Goal: Task Accomplishment & Management: Use online tool/utility

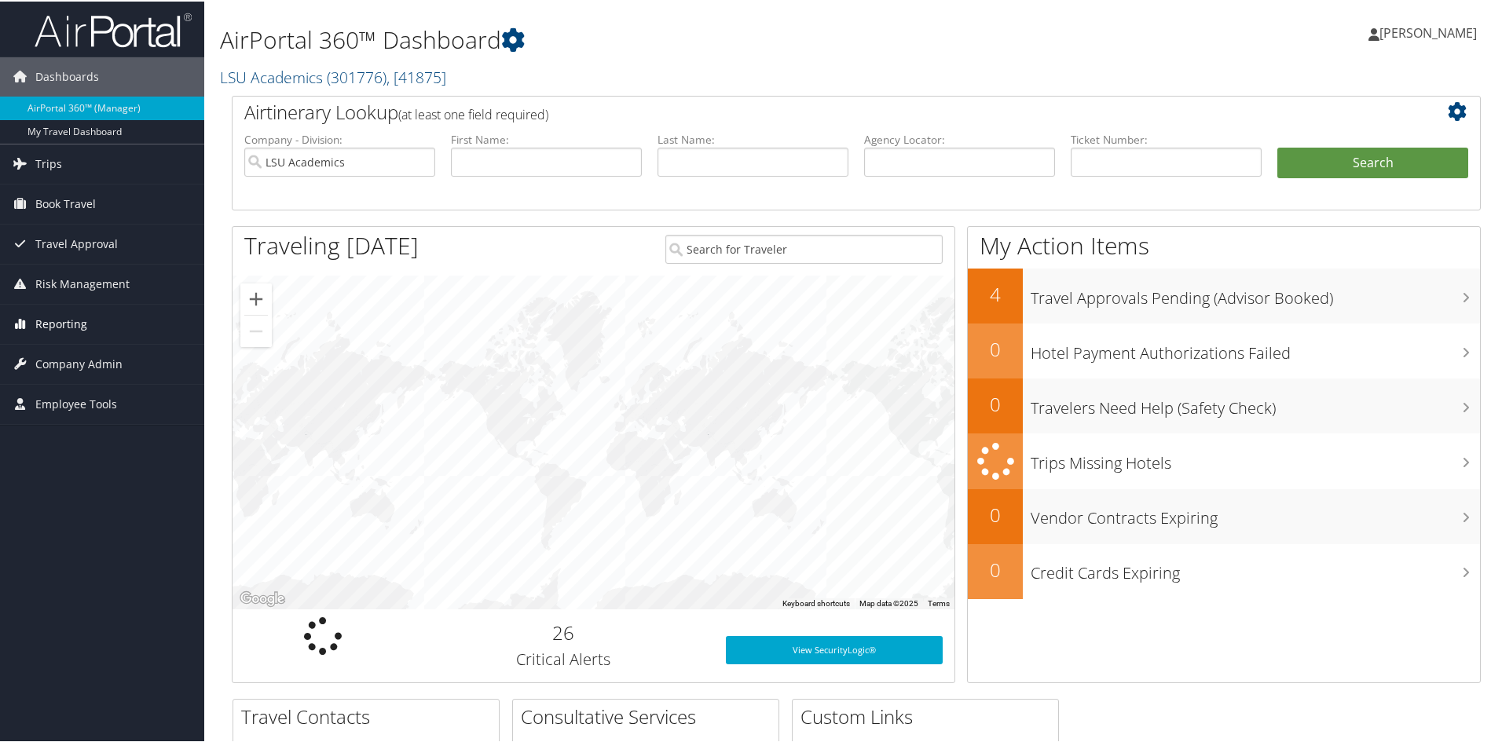
click at [94, 313] on link "Reporting" at bounding box center [102, 322] width 204 height 39
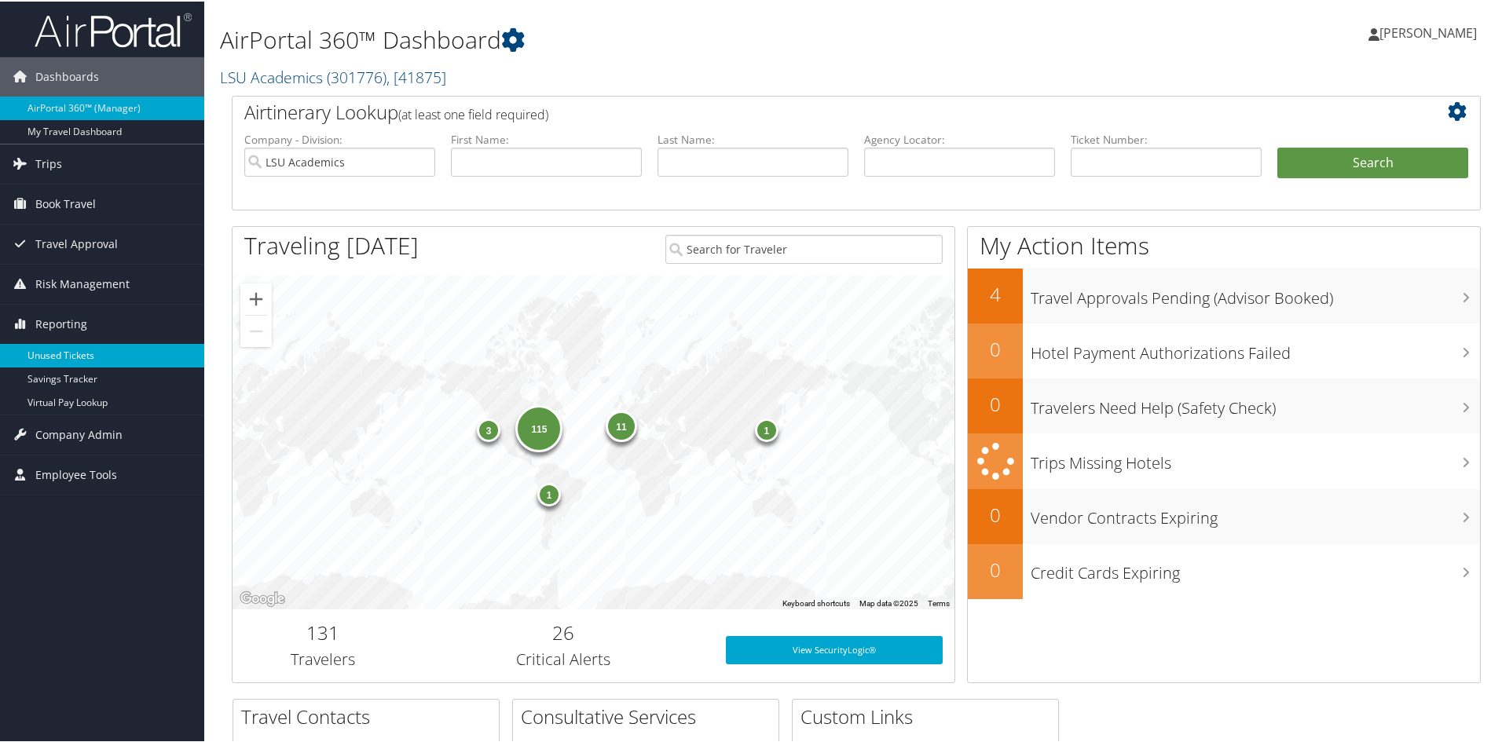
click at [70, 349] on link "Unused Tickets" at bounding box center [102, 355] width 204 height 24
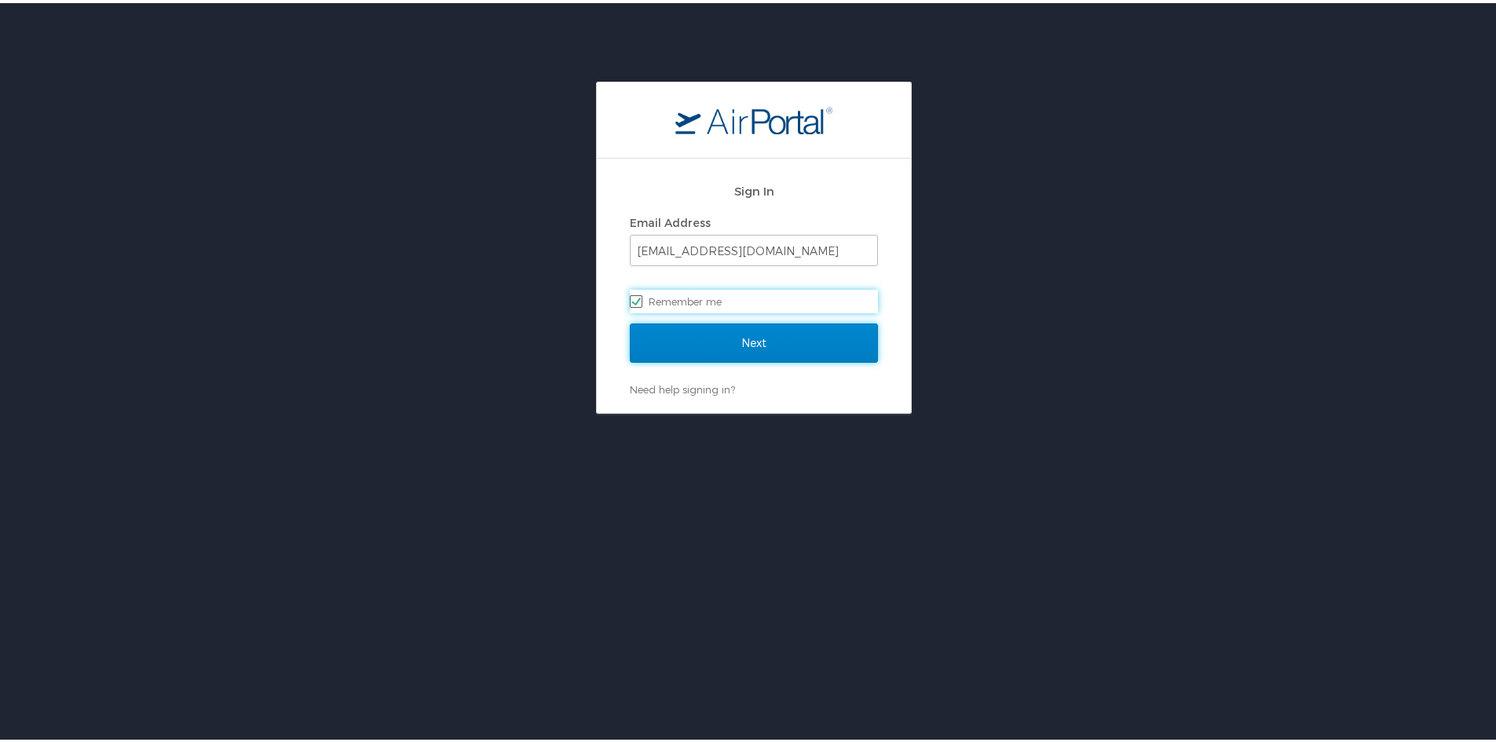
click at [673, 326] on input "Next" at bounding box center [754, 340] width 248 height 39
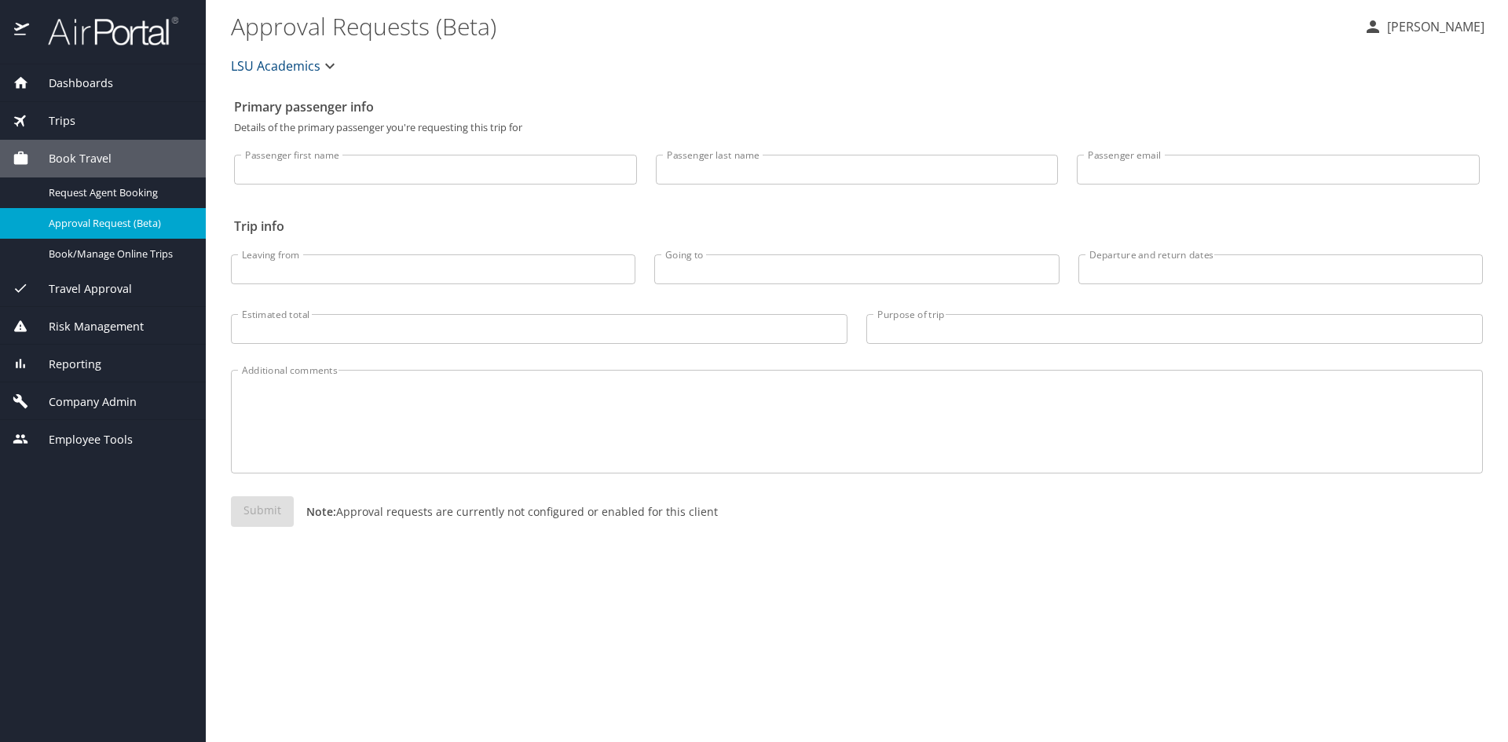
drag, startPoint x: 68, startPoint y: 347, endPoint x: 67, endPoint y: 358, distance: 11.0
click at [68, 350] on div "Reporting" at bounding box center [103, 364] width 206 height 38
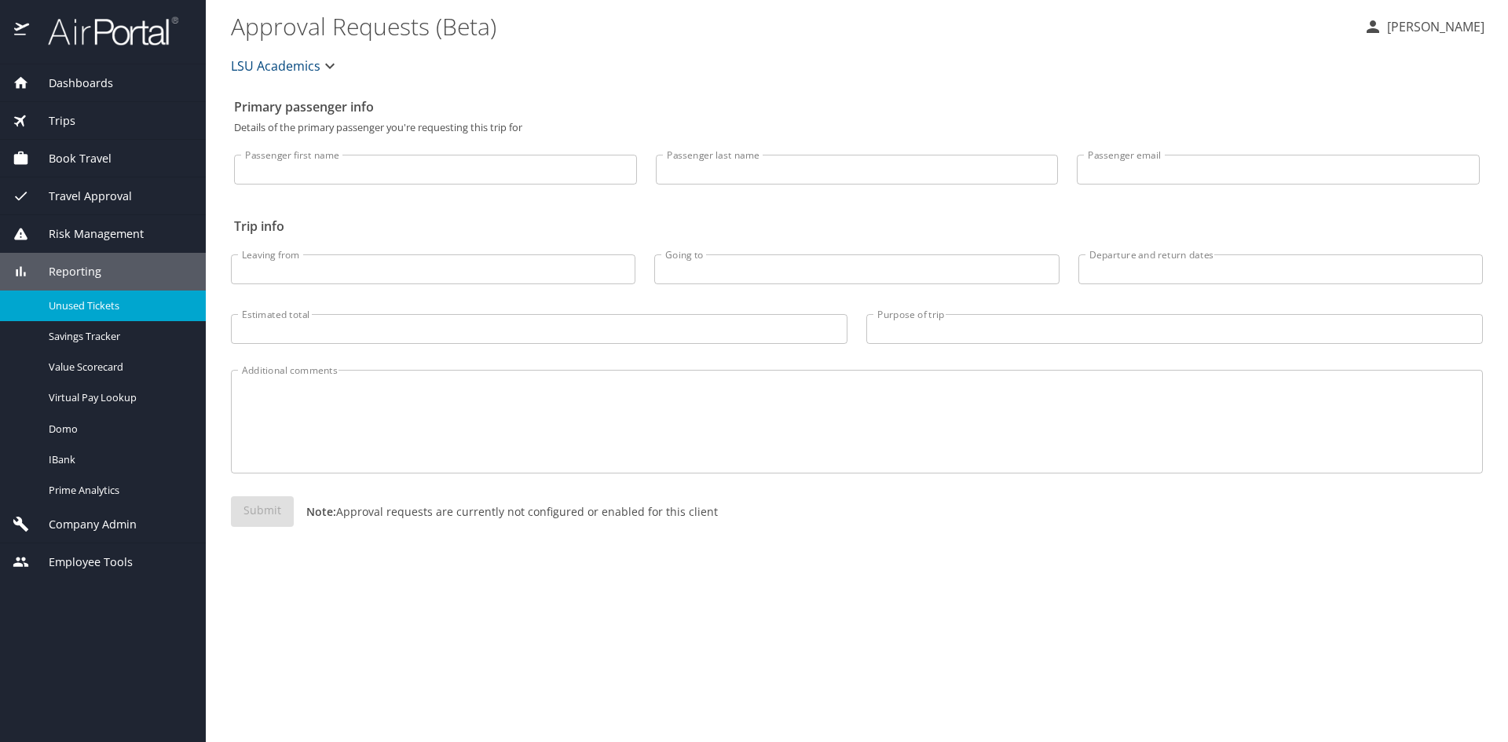
click at [86, 292] on link "Unused Tickets" at bounding box center [103, 306] width 206 height 31
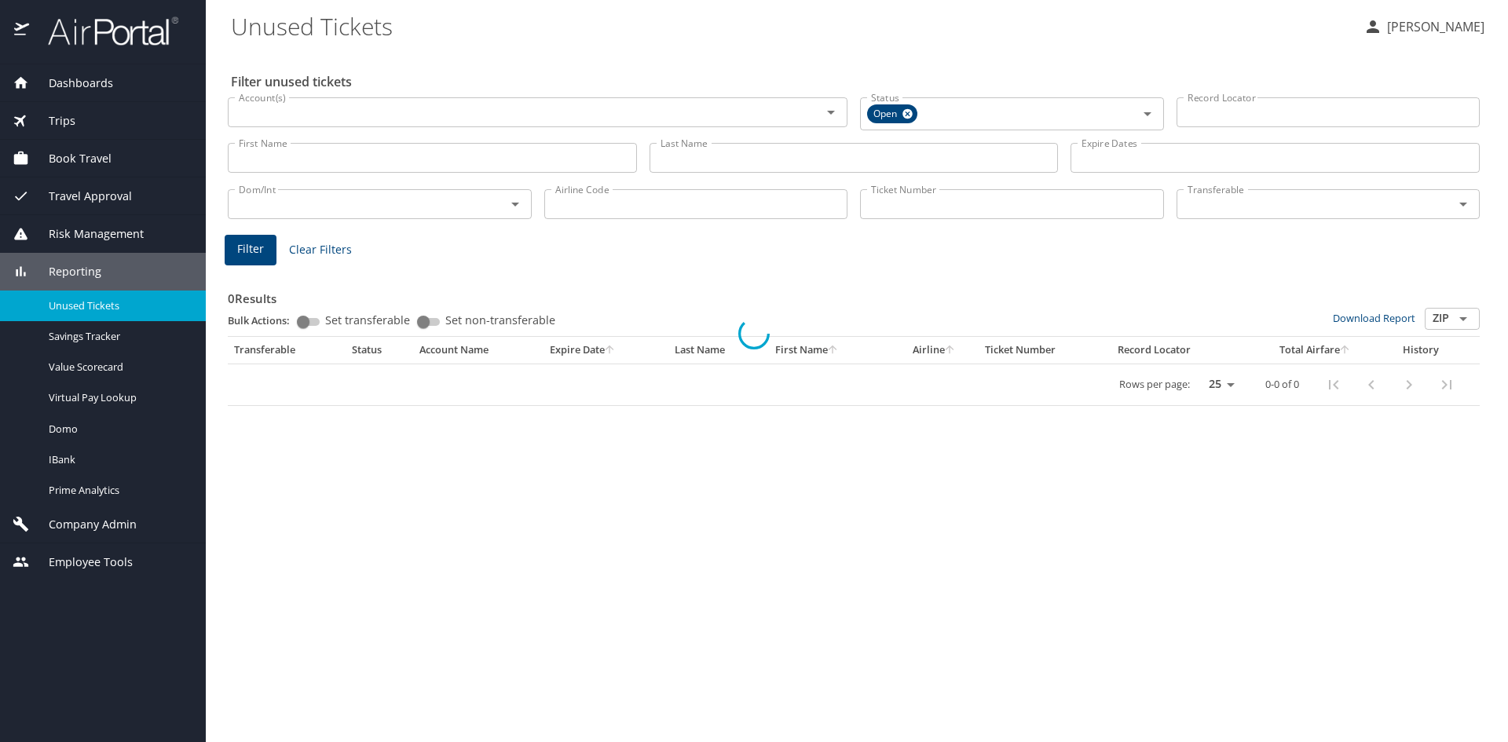
click at [907, 116] on div at bounding box center [754, 334] width 1508 height 817
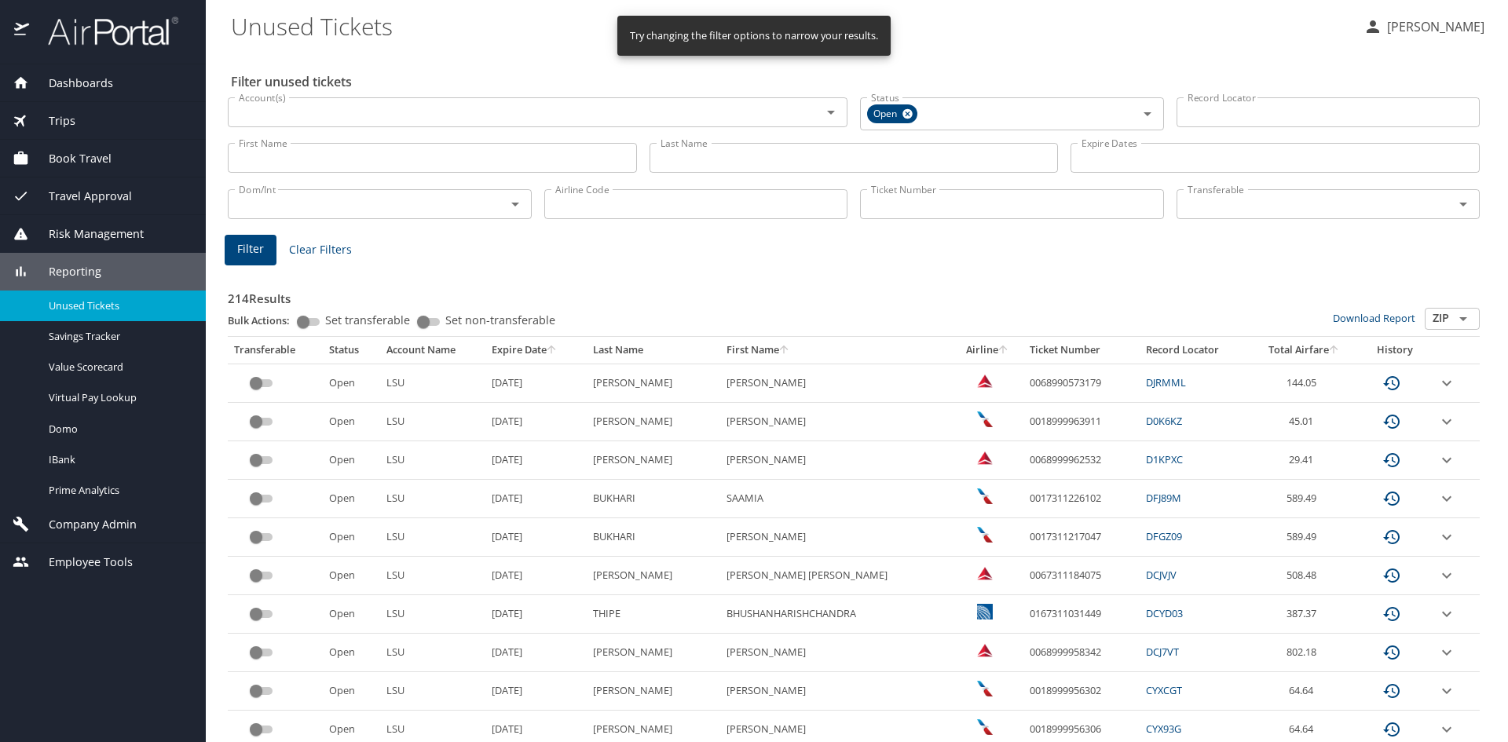
click at [907, 116] on icon at bounding box center [908, 114] width 10 height 10
click at [795, 154] on input "Last Name" at bounding box center [854, 156] width 409 height 30
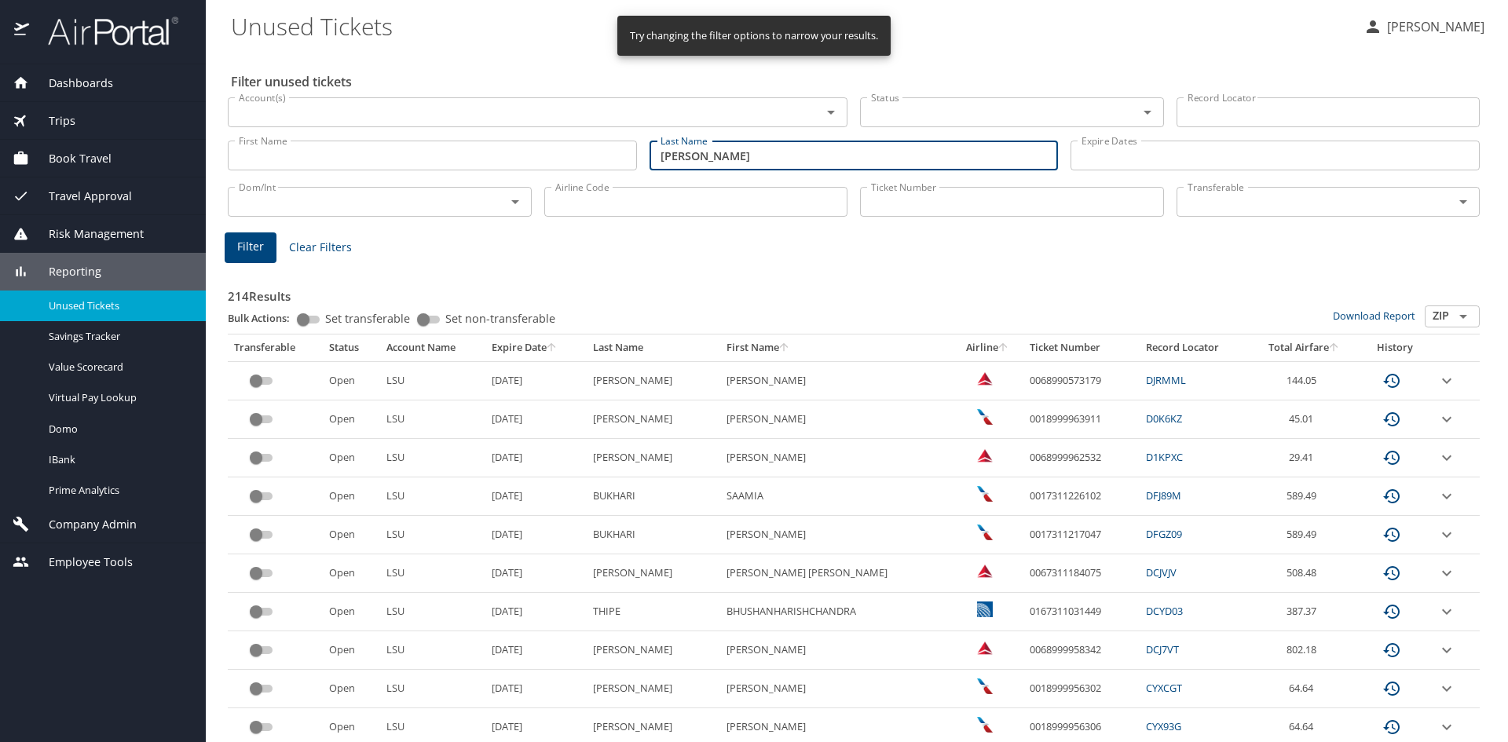
type input "Cassin"
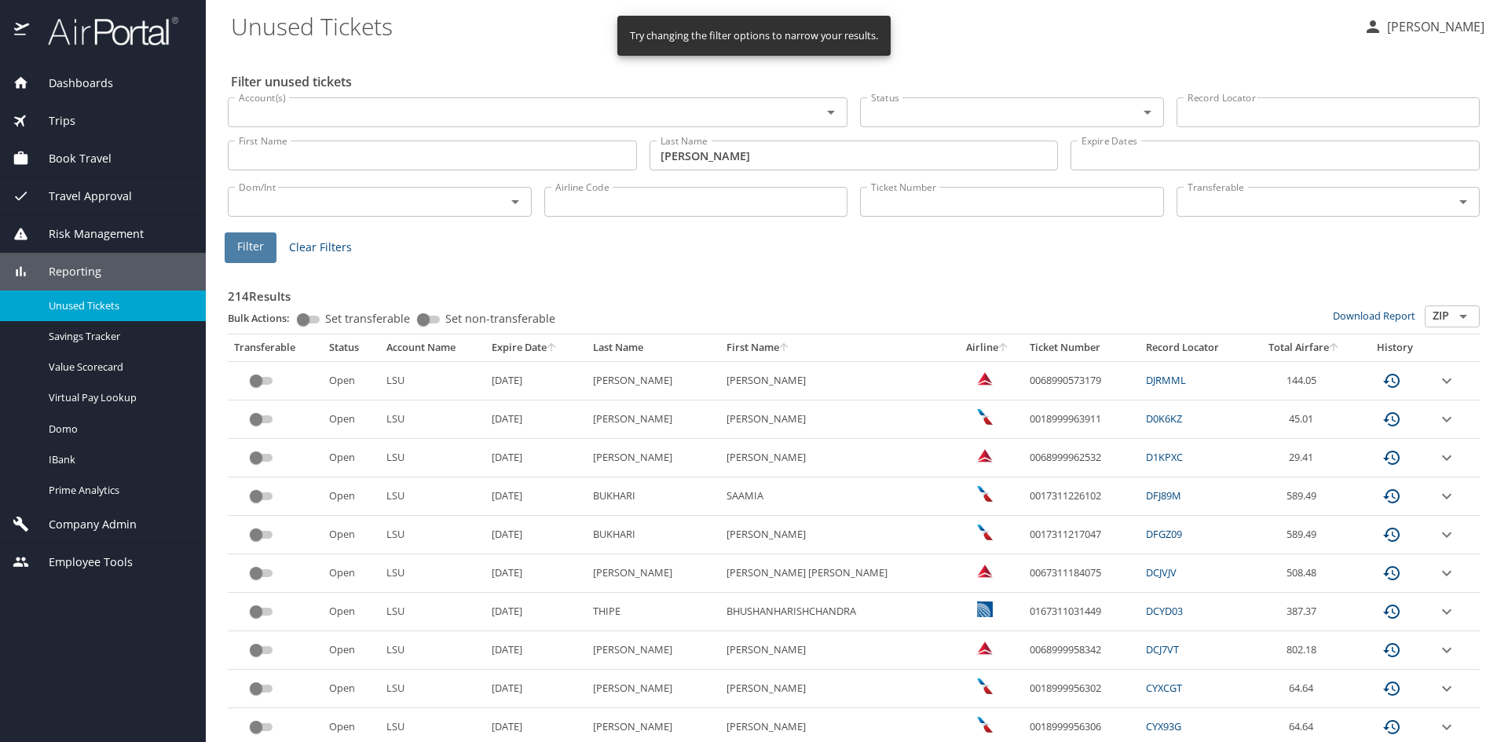
click at [252, 241] on span "Filter" at bounding box center [250, 247] width 27 height 20
